Goal: Task Accomplishment & Management: Manage account settings

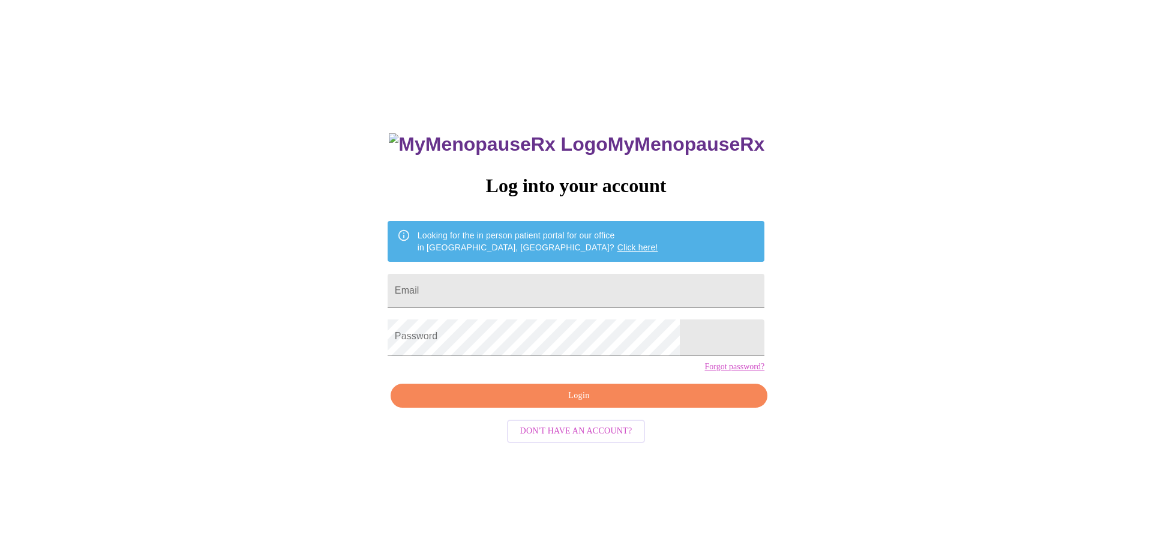
click at [530, 282] on input "Email" at bounding box center [576, 291] width 377 height 34
click at [569, 403] on span "Login" at bounding box center [578, 395] width 349 height 15
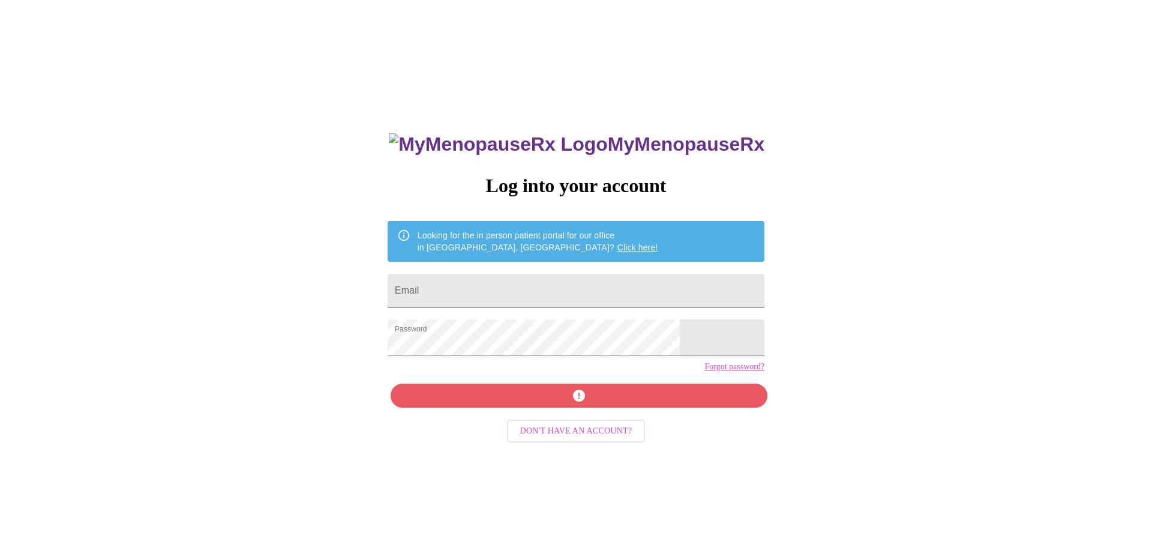
click at [484, 295] on input "Email" at bounding box center [576, 291] width 377 height 34
click at [504, 288] on input "Email" at bounding box center [576, 291] width 377 height 34
type input "[EMAIL_ADDRESS][DOMAIN_NAME]"
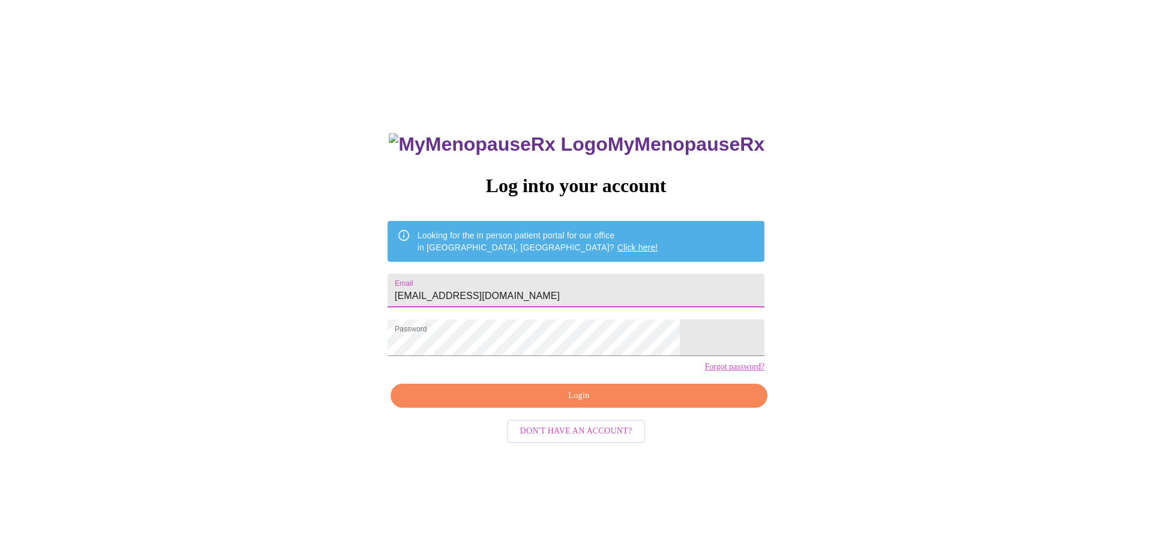
click at [562, 403] on span "Login" at bounding box center [578, 395] width 349 height 15
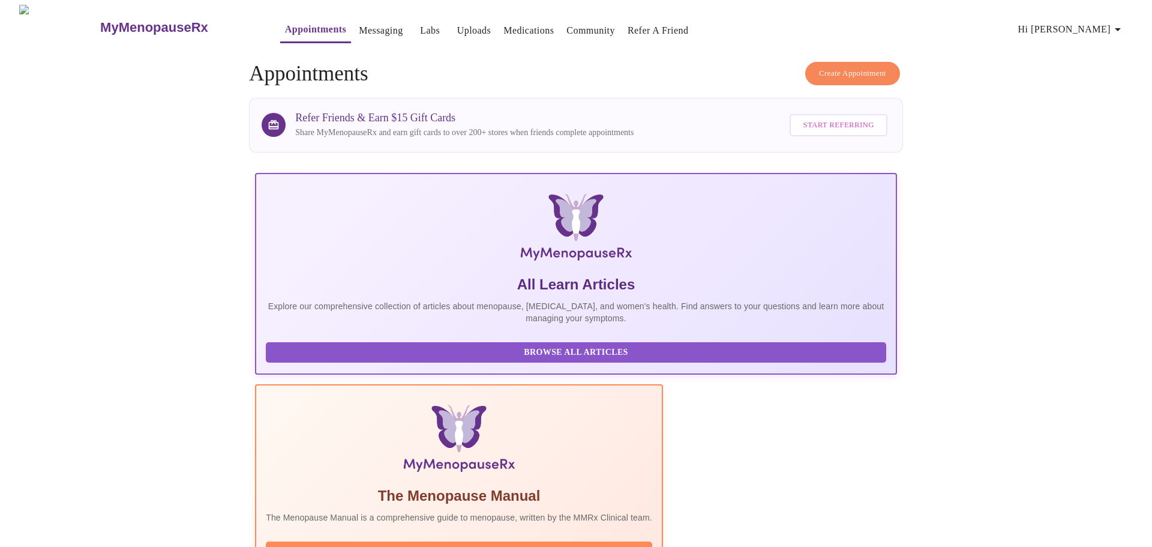
click at [504, 26] on link "Medications" at bounding box center [529, 30] width 50 height 17
